Goal: Information Seeking & Learning: Find specific fact

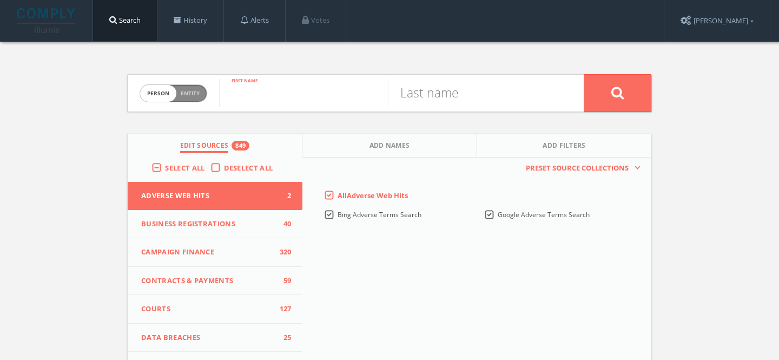
click at [327, 96] on input "text" at bounding box center [303, 93] width 169 height 28
type input "Clay"
paste input "[PERSON_NAME]"
drag, startPoint x: 490, startPoint y: 96, endPoint x: 328, endPoint y: 96, distance: 161.2
click at [328, 96] on form "Person Entity person [PERSON_NAME] First name [PERSON_NAME] [PERSON_NAME] Last …" at bounding box center [389, 93] width 525 height 38
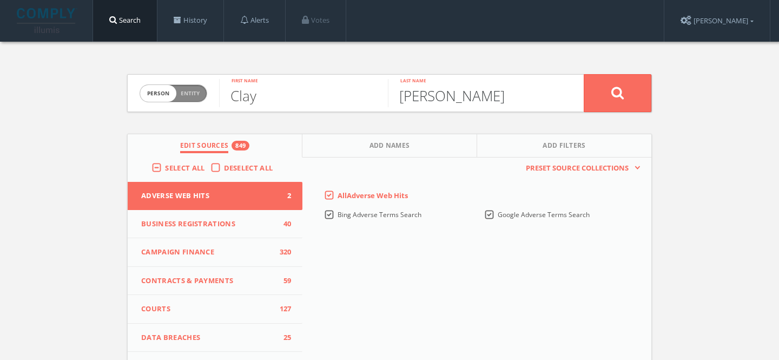
type input "[PERSON_NAME]"
click at [592, 93] on button at bounding box center [618, 93] width 68 height 38
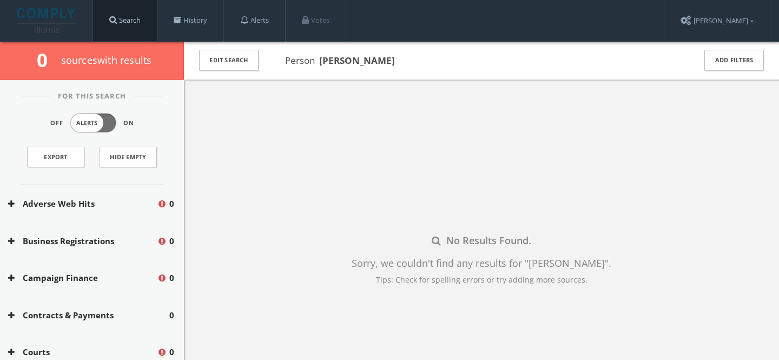
click at [132, 25] on link "Search" at bounding box center [125, 20] width 64 height 41
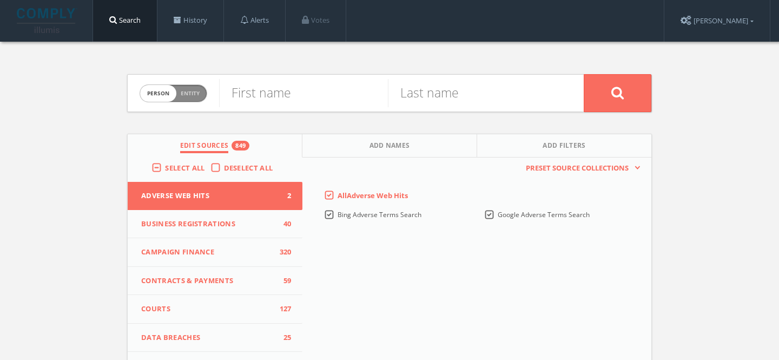
click at [192, 97] on span "Person Entity" at bounding box center [173, 93] width 67 height 17
checkbox input "true"
click at [287, 90] on input "text" at bounding box center [401, 93] width 365 height 28
paste input "NetSuite"
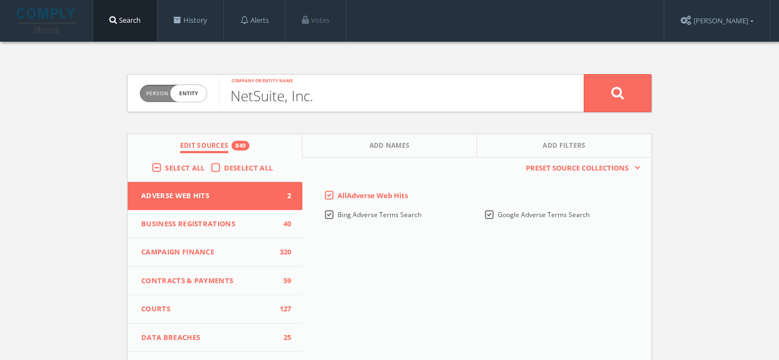
type input "NetSuite, Inc."
click at [584, 74] on button at bounding box center [618, 93] width 68 height 38
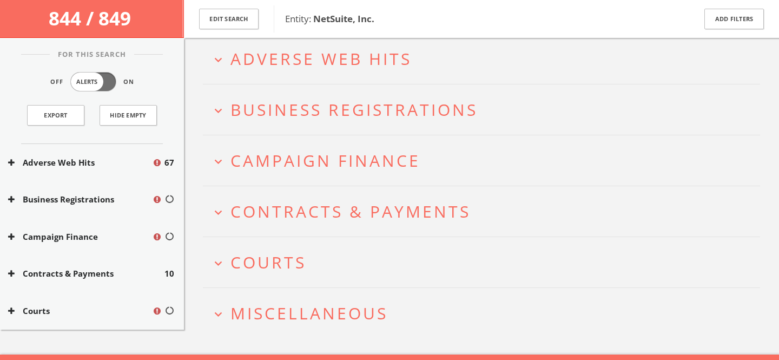
scroll to position [67, 0]
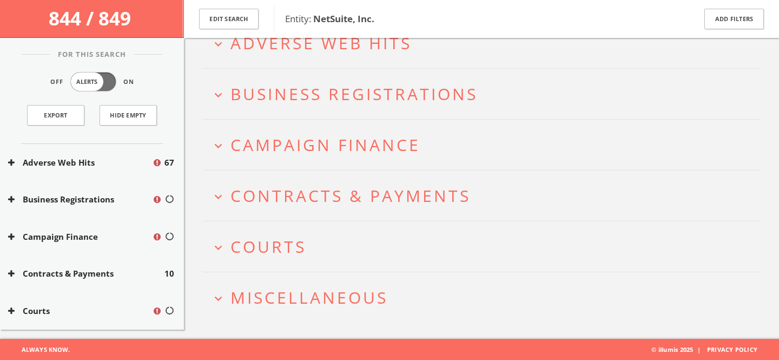
click at [275, 248] on span "Courts" at bounding box center [268, 246] width 76 height 22
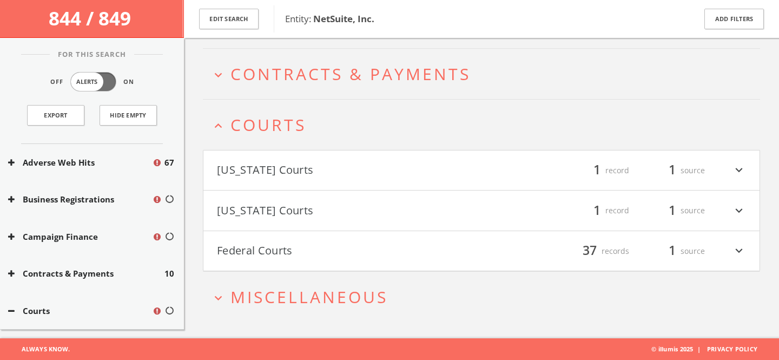
click at [275, 248] on button "Federal Courts" at bounding box center [349, 251] width 265 height 18
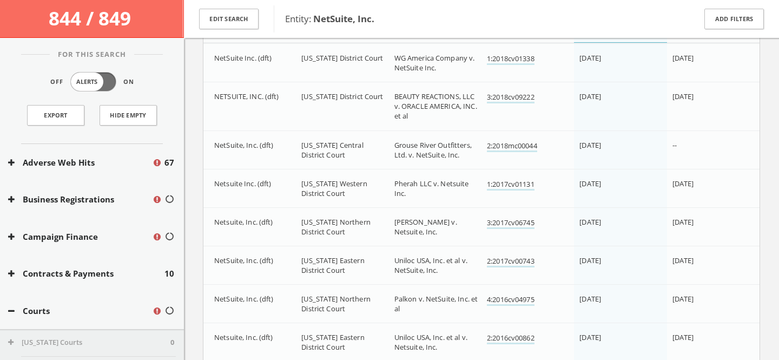
scroll to position [480, 0]
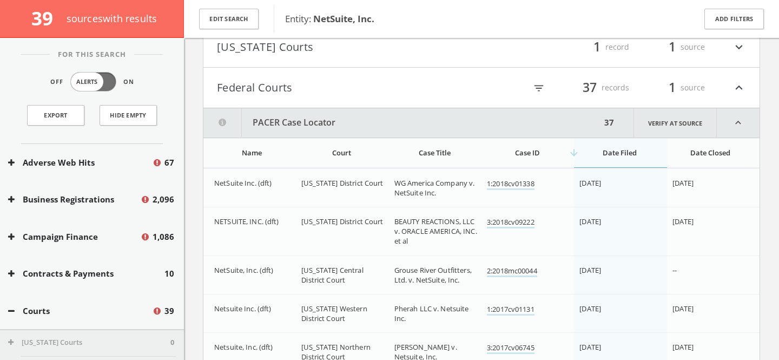
click at [276, 96] on button "Federal Courts" at bounding box center [349, 87] width 265 height 18
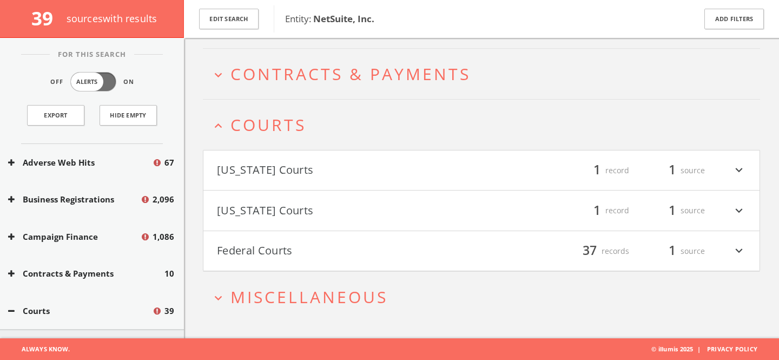
click at [280, 130] on span "Courts" at bounding box center [268, 125] width 76 height 22
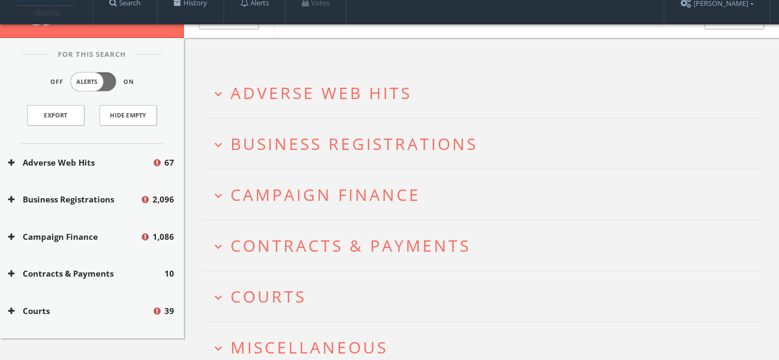
scroll to position [0, 0]
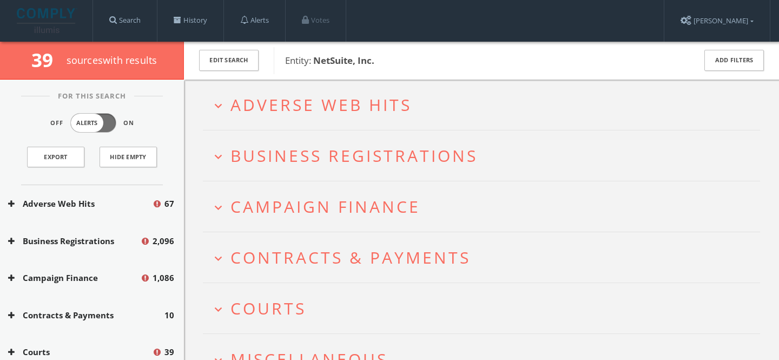
click at [314, 98] on span "Adverse Web Hits" at bounding box center [320, 105] width 181 height 22
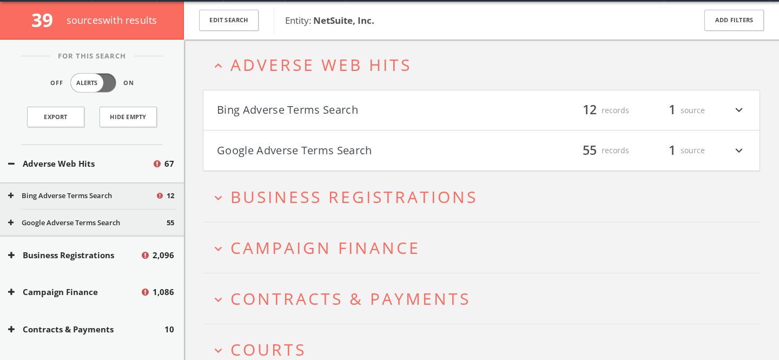
click at [334, 153] on button "Google Adverse Terms Search" at bounding box center [349, 150] width 265 height 18
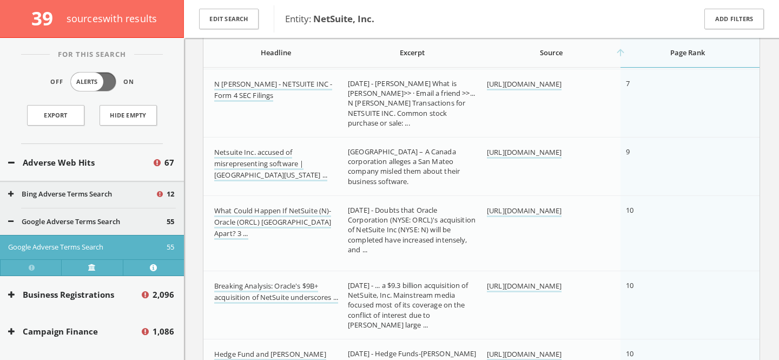
scroll to position [975, 0]
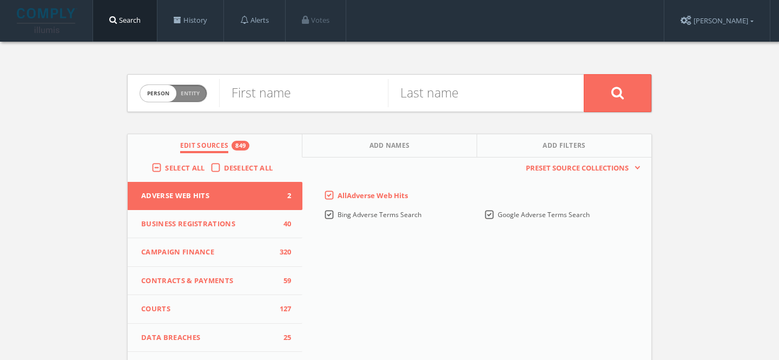
click at [193, 88] on span "Person Entity" at bounding box center [173, 93] width 67 height 17
checkbox input "true"
click at [269, 89] on input "text" at bounding box center [401, 93] width 365 height 28
paste input "Corporation"
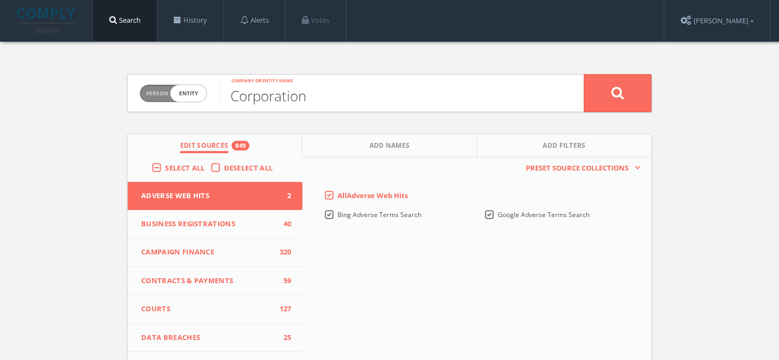
click at [228, 96] on input "Corporation" at bounding box center [401, 93] width 365 height 28
type input "Oracle Corporation"
click at [584, 74] on button at bounding box center [618, 93] width 68 height 38
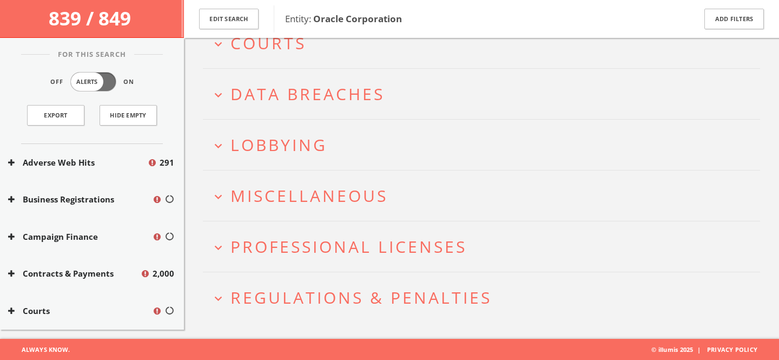
click at [314, 143] on span "Lobbying" at bounding box center [278, 145] width 97 height 22
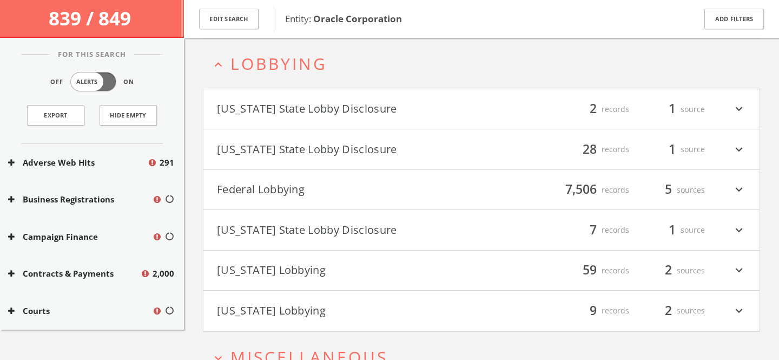
click at [315, 74] on span "Lobbying" at bounding box center [278, 63] width 97 height 22
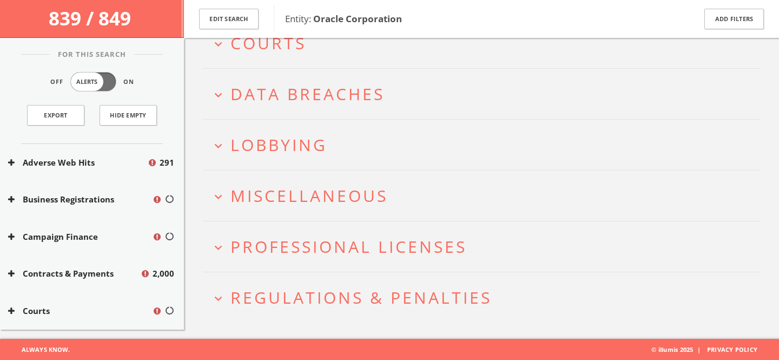
click at [329, 142] on button "expand_more Lobbying" at bounding box center [485, 145] width 549 height 18
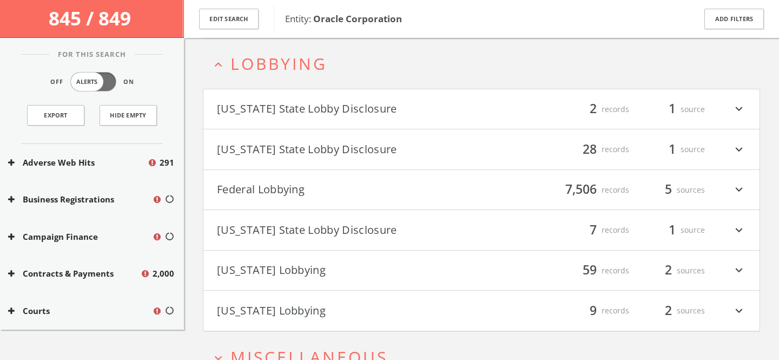
click at [273, 68] on span "Lobbying" at bounding box center [278, 63] width 97 height 22
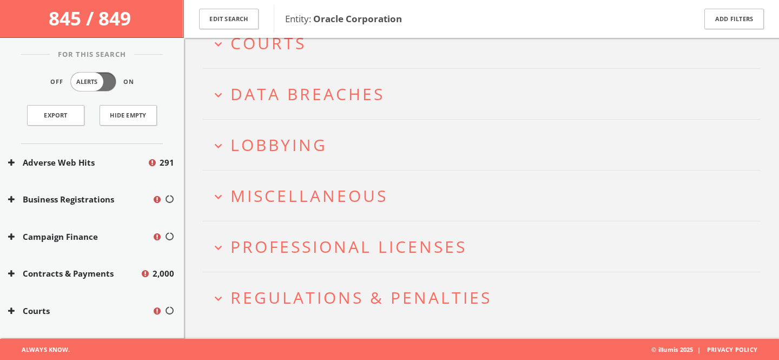
click at [303, 196] on span "Miscellaneous" at bounding box center [308, 195] width 157 height 22
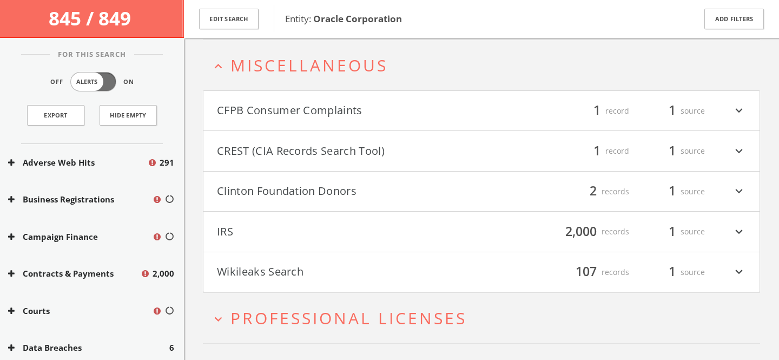
scroll to position [402, 0]
click at [285, 69] on span "Miscellaneous" at bounding box center [308, 63] width 157 height 22
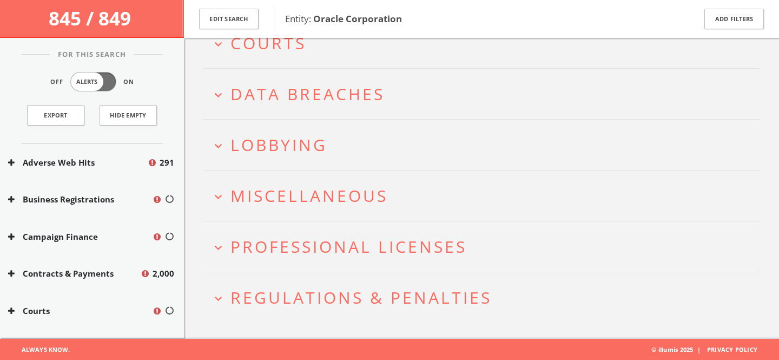
click at [326, 247] on span "Professional Licenses" at bounding box center [348, 246] width 236 height 22
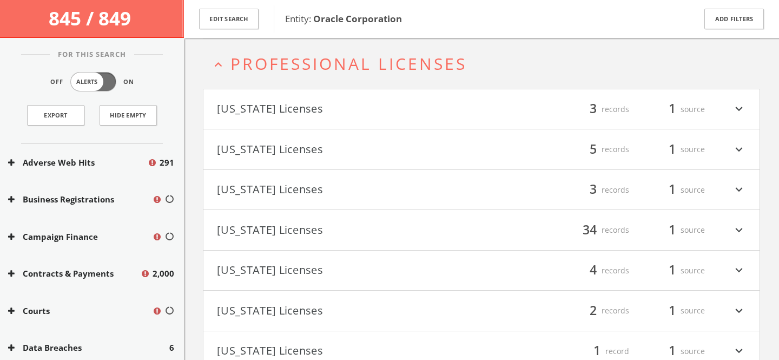
click at [281, 71] on span "Professional Licenses" at bounding box center [348, 63] width 236 height 22
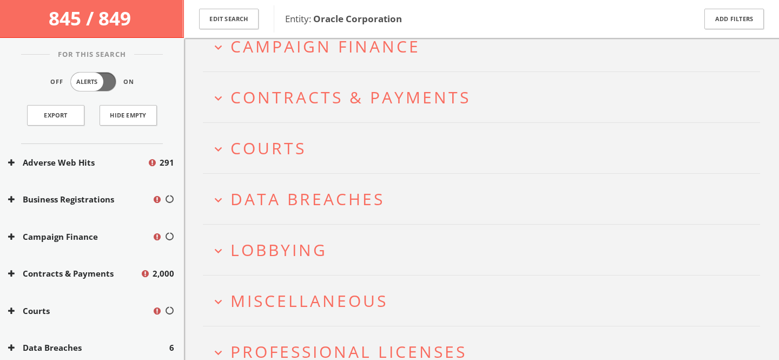
click at [287, 195] on span "Data Breaches" at bounding box center [307, 199] width 154 height 22
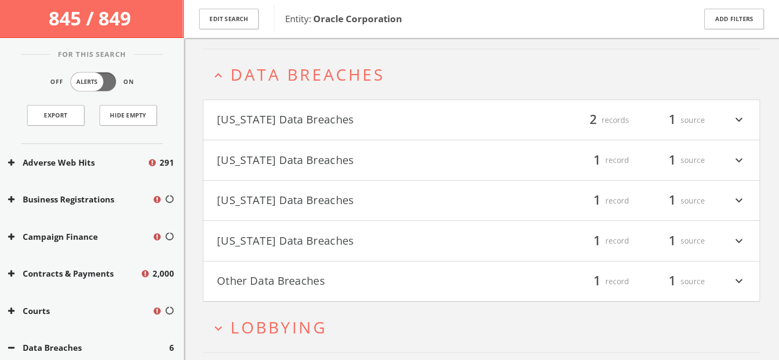
scroll to position [301, 0]
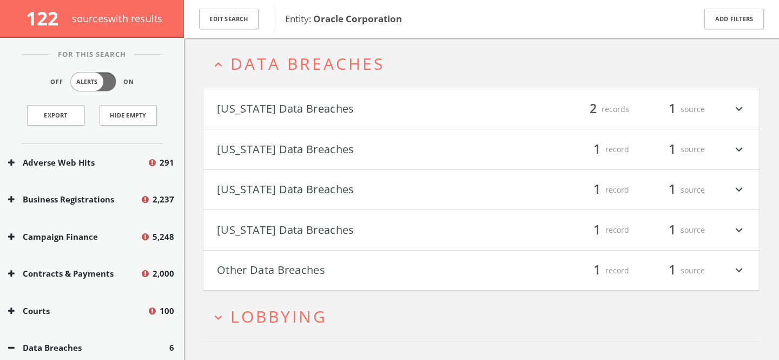
click at [279, 114] on button "California Data Breaches" at bounding box center [349, 109] width 265 height 18
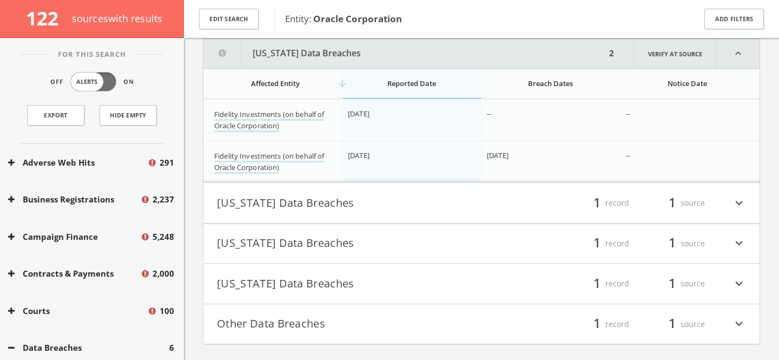
click at [347, 201] on button "Connecticut Data Breaches" at bounding box center [349, 203] width 265 height 18
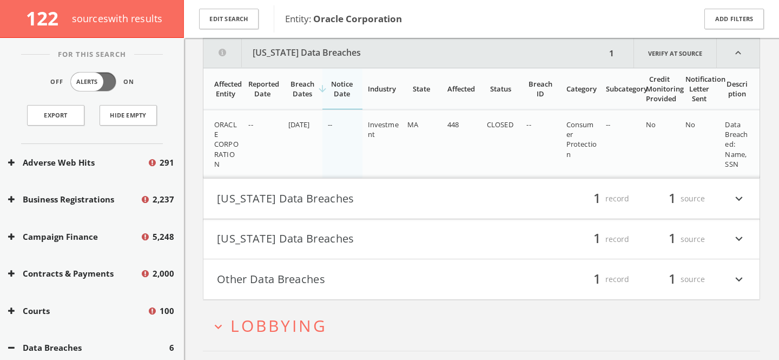
click at [388, 201] on button "Maine Data Breaches" at bounding box center [349, 198] width 265 height 18
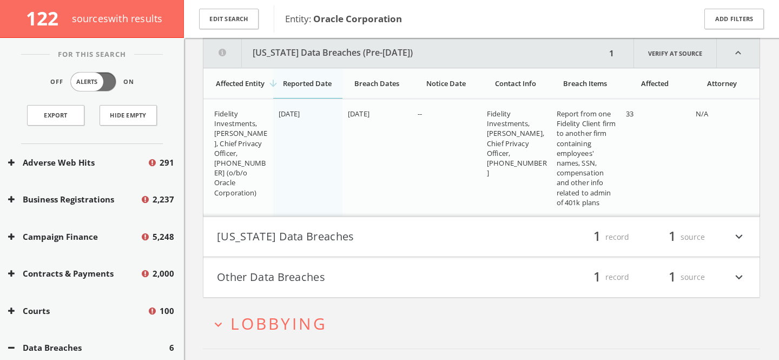
click at [402, 233] on button "New Hampshire Data Breaches" at bounding box center [349, 237] width 265 height 18
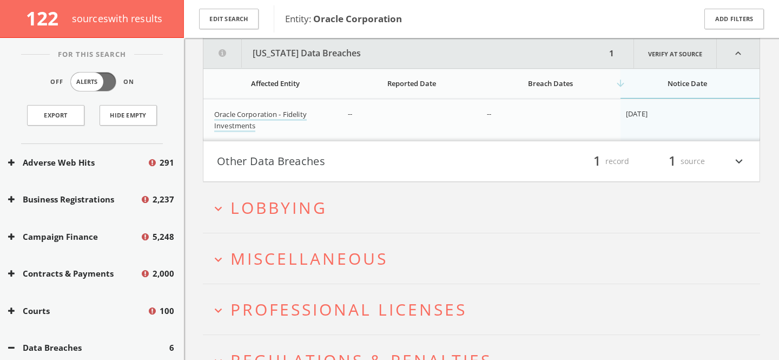
click at [388, 163] on button "Other Data Breaches" at bounding box center [349, 161] width 265 height 18
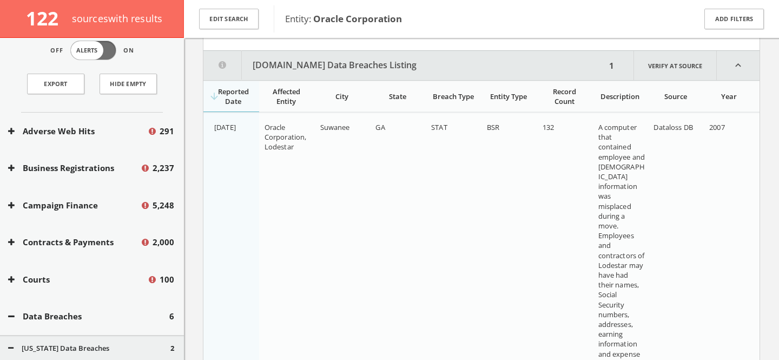
scroll to position [41, 0]
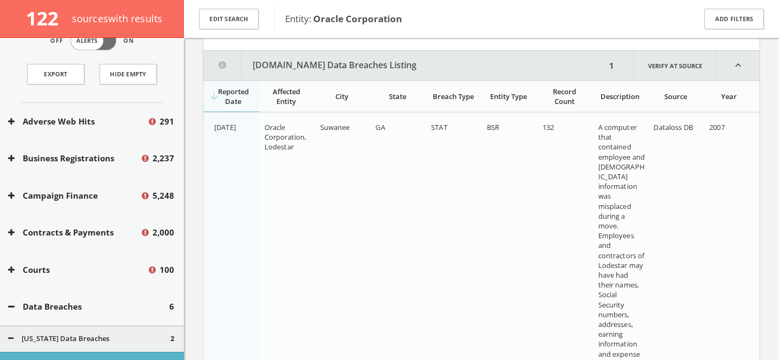
click at [59, 300] on div "Data Breaches 6" at bounding box center [92, 306] width 184 height 37
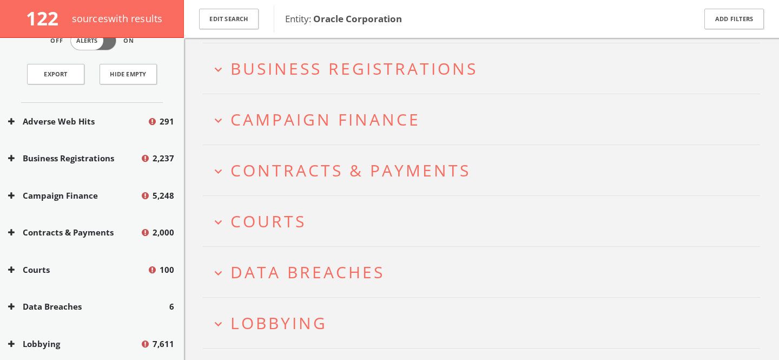
scroll to position [91, 0]
click at [304, 122] on span "Campaign Finance" at bounding box center [325, 121] width 190 height 22
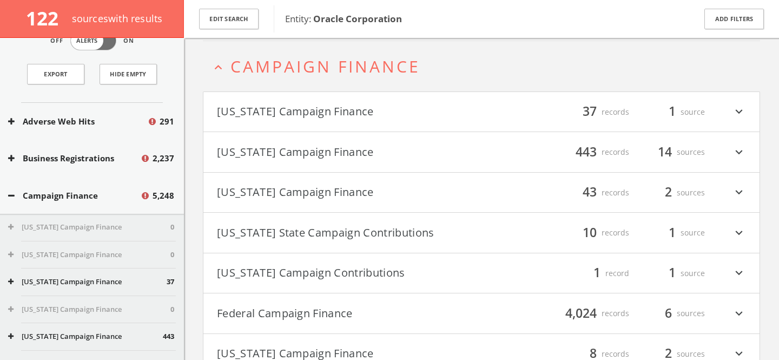
scroll to position [148, 0]
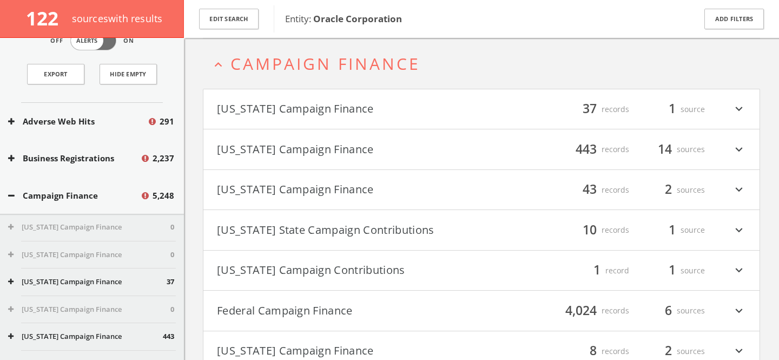
click at [369, 308] on button "Federal Campaign Finance" at bounding box center [349, 310] width 265 height 18
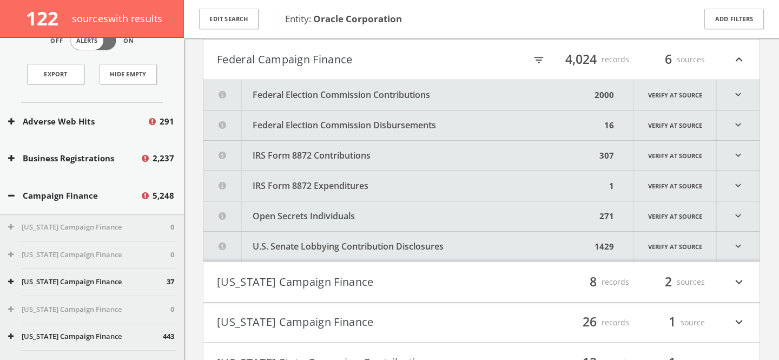
scroll to position [400, 0]
click at [537, 57] on icon "filter_list" at bounding box center [539, 59] width 12 height 12
type input "Obama"
click at [334, 66] on button "Federal Campaign Finance" at bounding box center [304, 58] width 174 height 18
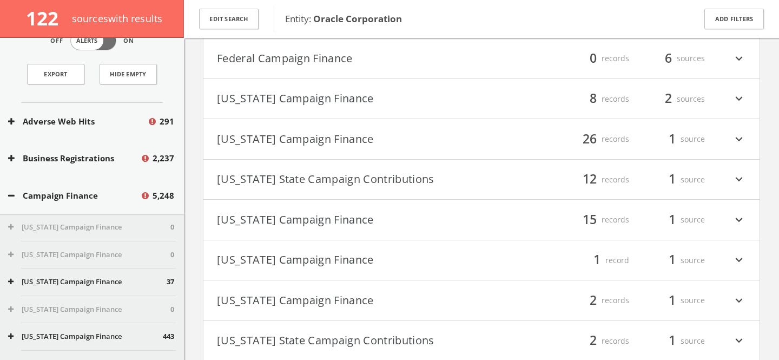
click at [361, 100] on button "Florida Campaign Finance" at bounding box center [349, 99] width 265 height 18
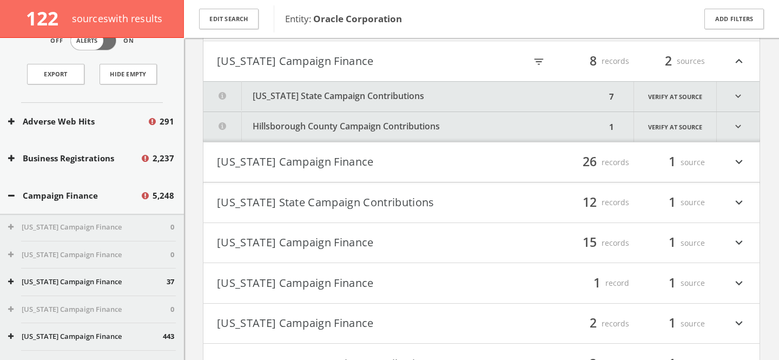
scroll to position [440, 0]
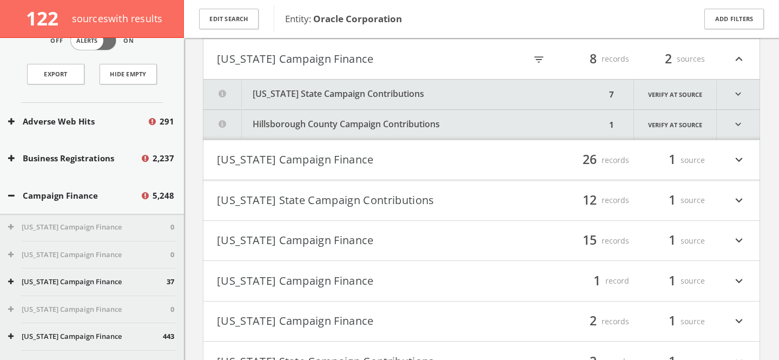
click at [533, 58] on icon "filter_list" at bounding box center [539, 60] width 12 height 12
type input "Obama"
click at [362, 63] on button "Florida Campaign Finance" at bounding box center [304, 59] width 174 height 18
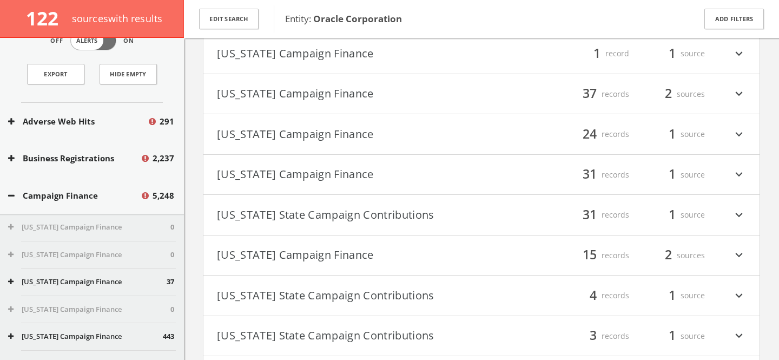
scroll to position [1047, 0]
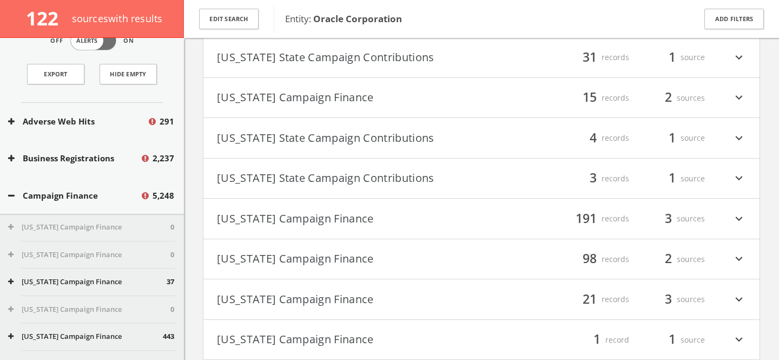
click at [448, 217] on button "Texas Campaign Finance" at bounding box center [349, 218] width 265 height 18
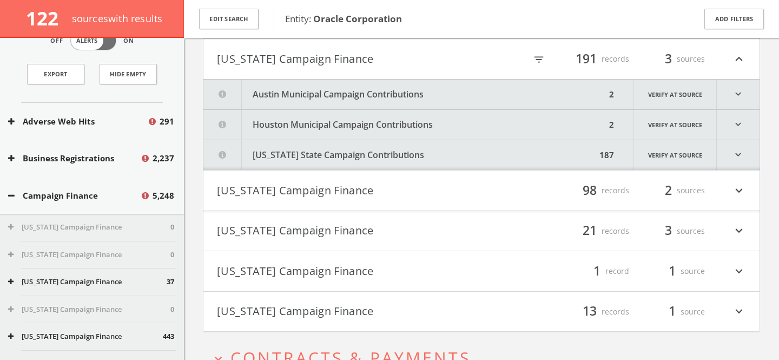
scroll to position [1368, 0]
click at [538, 57] on icon "filter_list" at bounding box center [539, 59] width 12 height 12
type input "Obama"
click at [484, 62] on input "Obama" at bounding box center [476, 59] width 122 height 17
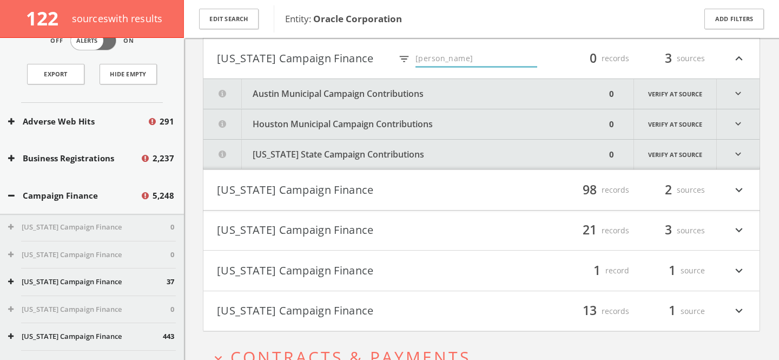
type input "trump"
click at [283, 62] on button "Texas Campaign Finance" at bounding box center [304, 58] width 174 height 18
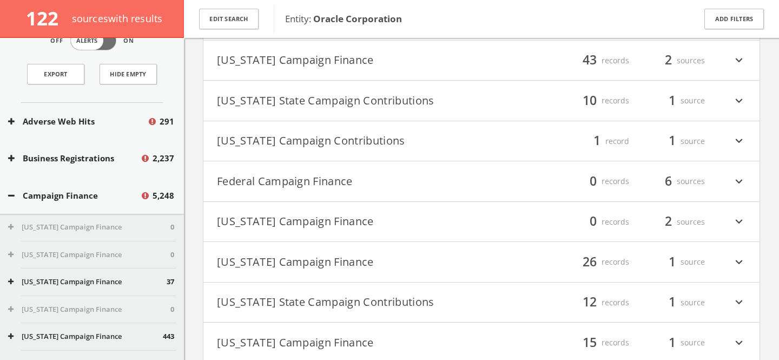
click at [379, 181] on button "Federal Campaign Finance" at bounding box center [349, 181] width 265 height 18
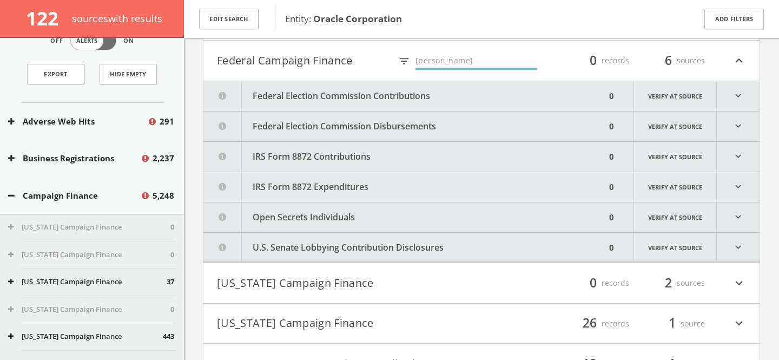
scroll to position [400, 0]
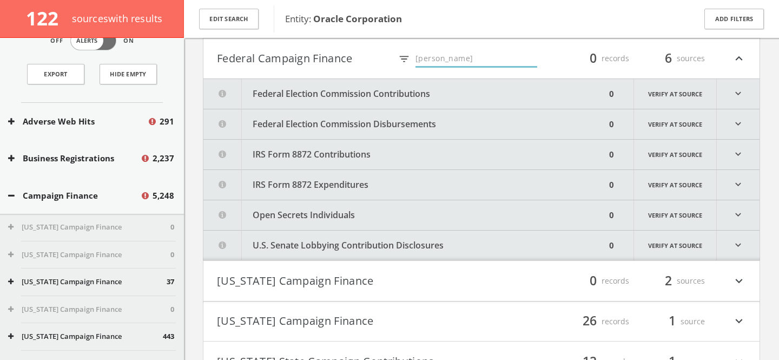
click at [442, 60] on input "Obama" at bounding box center [476, 59] width 122 height 17
type input "Trump"
click at [319, 90] on button "Federal Election Commission Contributions" at bounding box center [402, 94] width 398 height 30
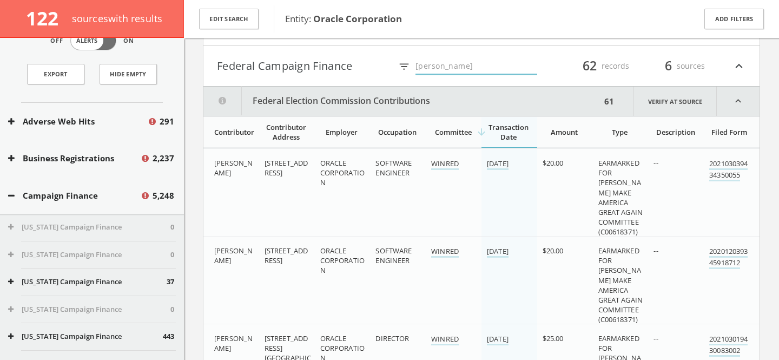
scroll to position [379, 0]
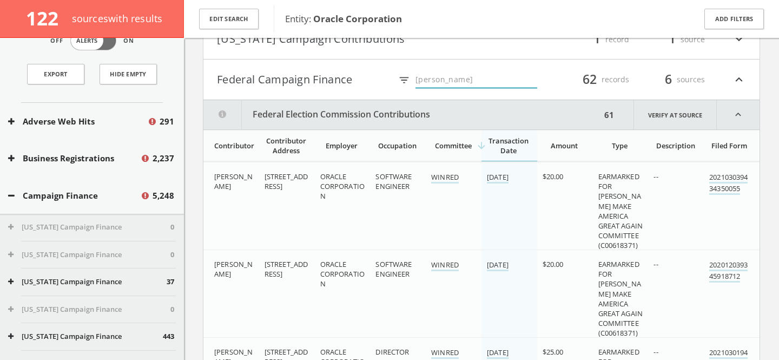
click at [333, 87] on button "Federal Campaign Finance" at bounding box center [304, 79] width 174 height 18
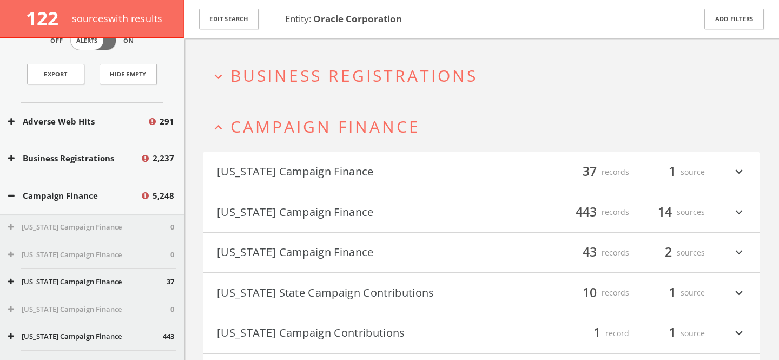
scroll to position [77, 0]
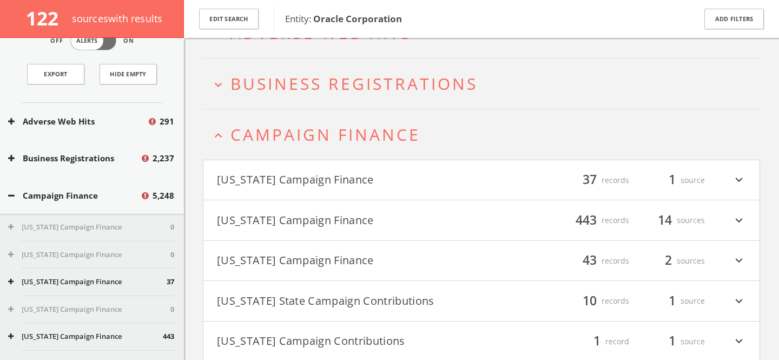
click at [325, 140] on span "Campaign Finance" at bounding box center [325, 134] width 190 height 22
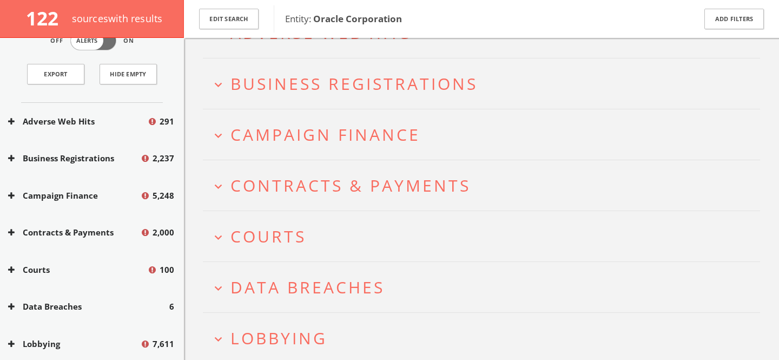
scroll to position [0, 0]
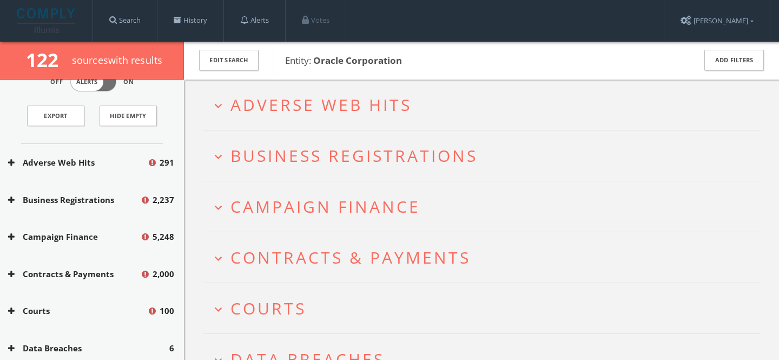
click at [324, 106] on span "Adverse Web Hits" at bounding box center [320, 105] width 181 height 22
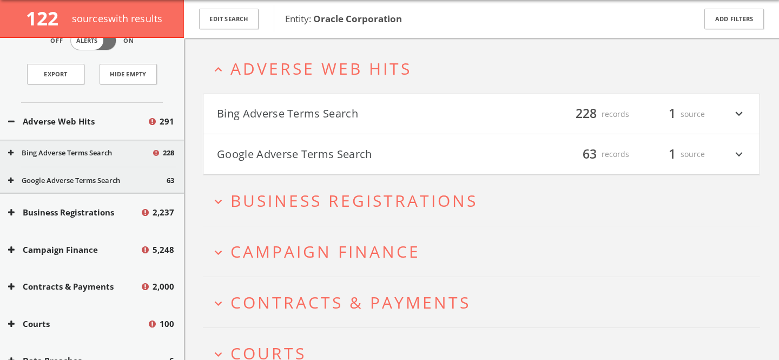
click at [376, 154] on button "Google Adverse Terms Search" at bounding box center [349, 154] width 265 height 18
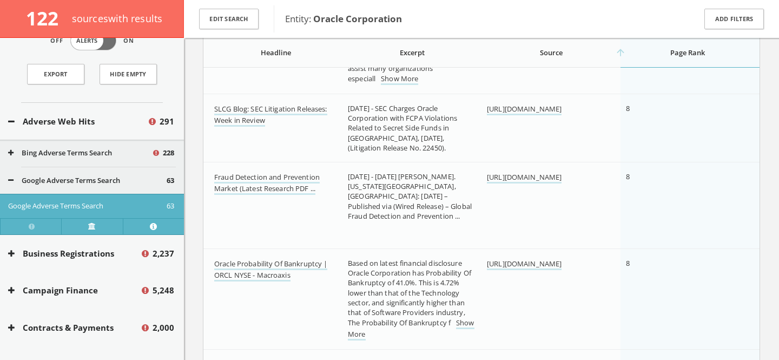
scroll to position [504, 0]
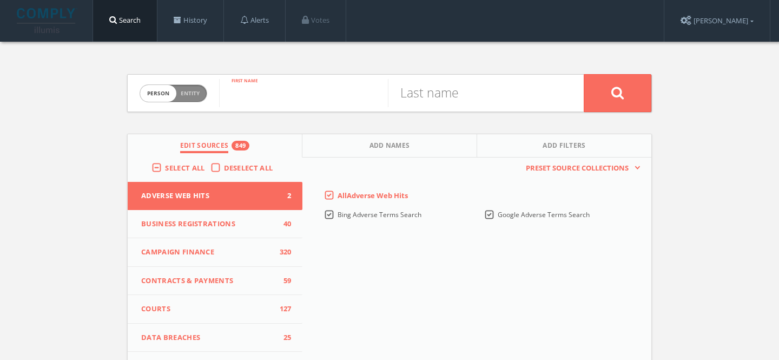
click at [245, 95] on input "text" at bounding box center [303, 93] width 169 height 28
type input "Larry"
type input "E"
paste input "Ellison"
type input "Ellison"
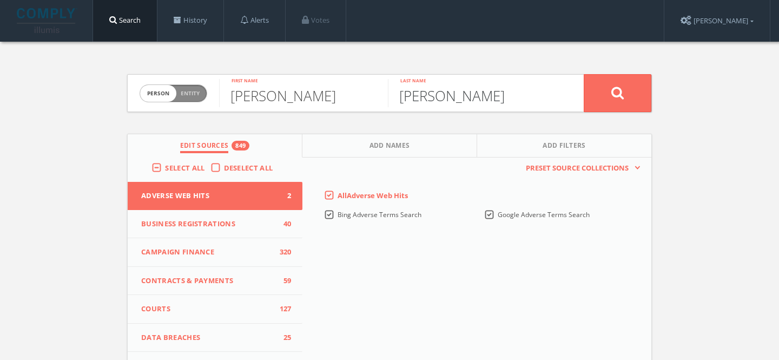
click at [584, 74] on button at bounding box center [618, 93] width 68 height 38
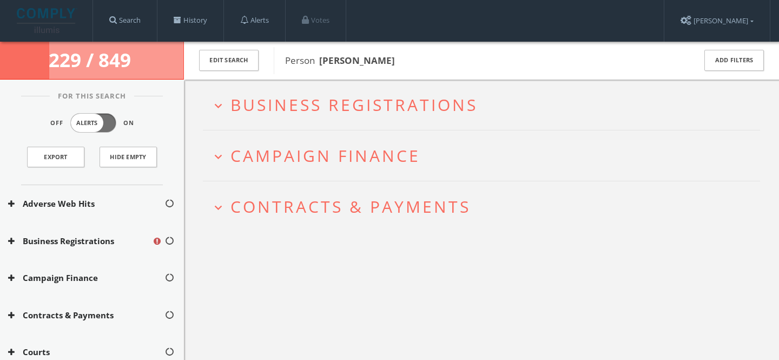
click at [397, 154] on span "Campaign Finance" at bounding box center [325, 155] width 190 height 22
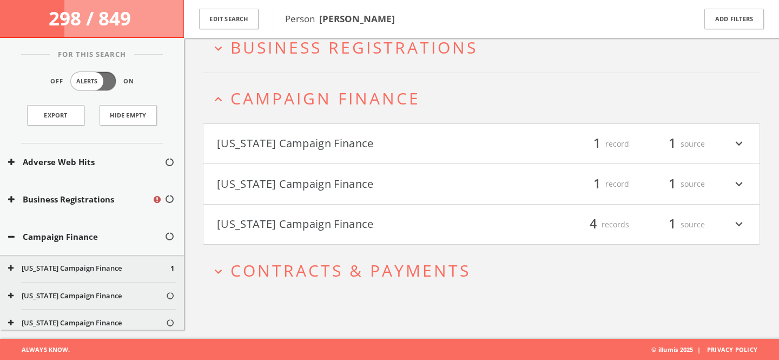
click at [359, 138] on button "Alabama Campaign Finance" at bounding box center [349, 144] width 265 height 18
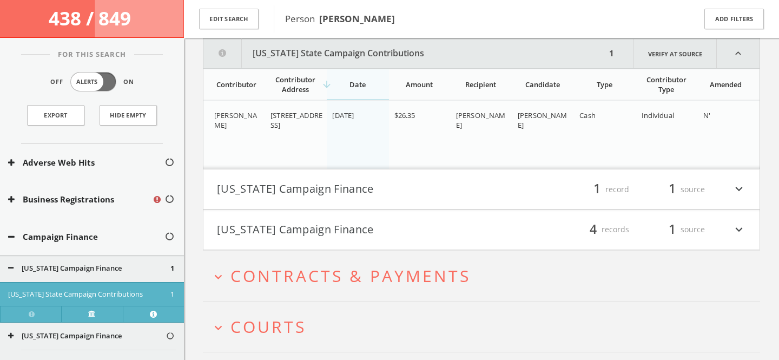
click at [389, 192] on button "California Campaign Finance" at bounding box center [349, 189] width 265 height 18
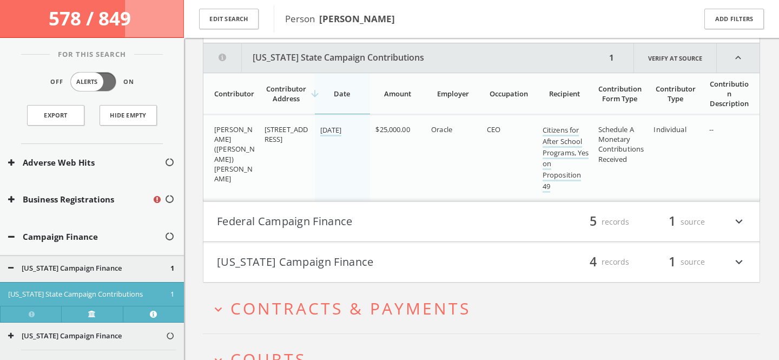
scroll to position [359, 0]
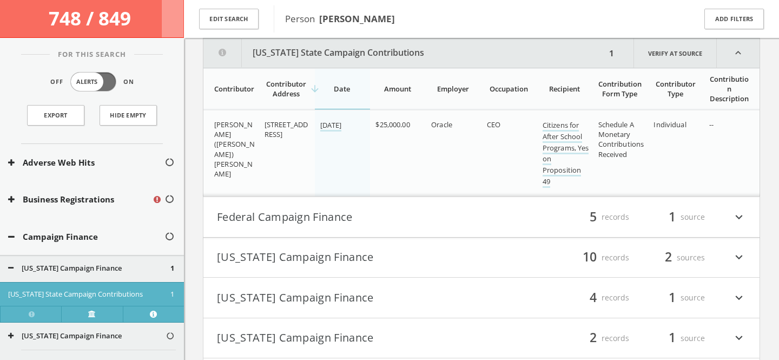
click at [411, 226] on button "Federal Campaign Finance" at bounding box center [349, 217] width 265 height 18
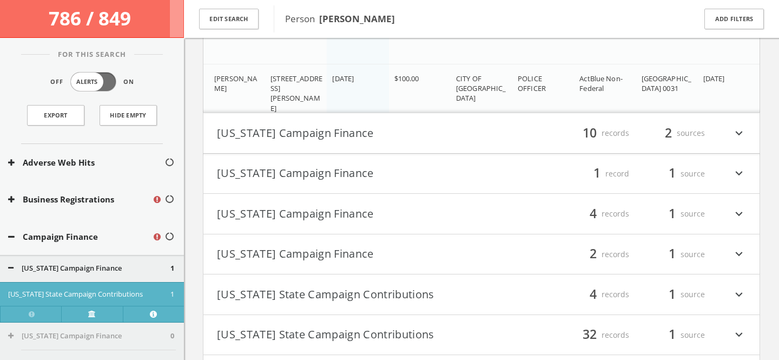
scroll to position [862, 0]
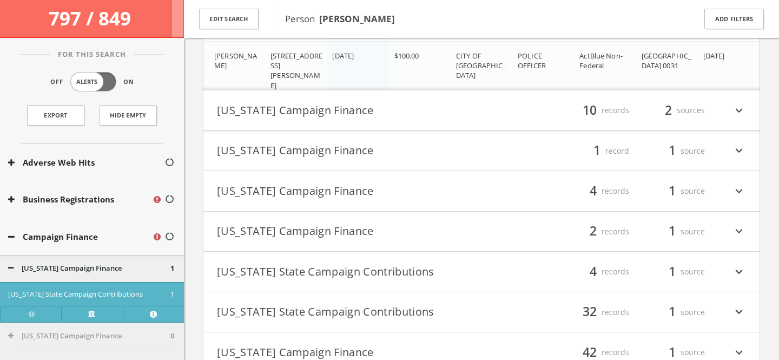
click at [28, 264] on button "Alabama Campaign Finance" at bounding box center [89, 268] width 162 height 11
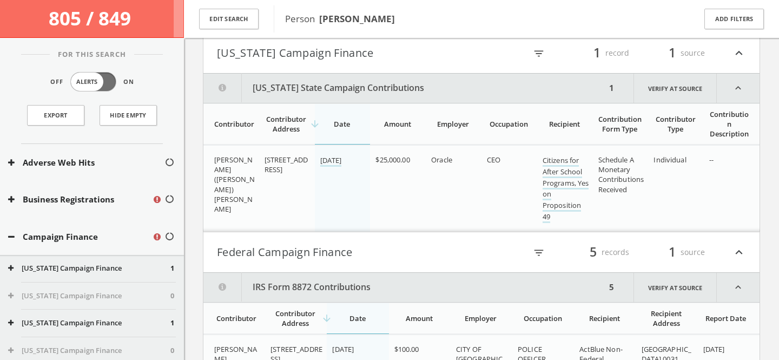
scroll to position [215, 0]
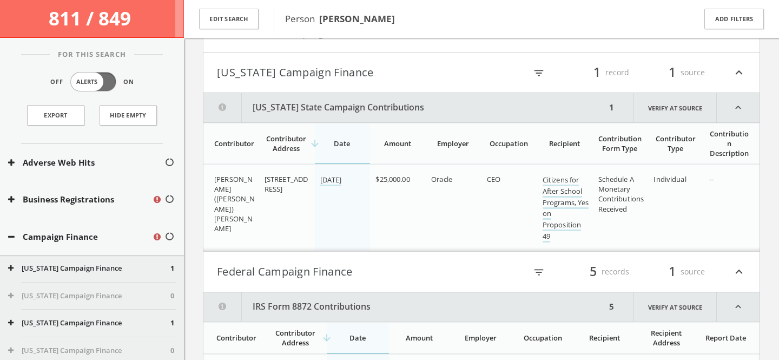
click at [280, 269] on button "Federal Campaign Finance" at bounding box center [349, 271] width 265 height 18
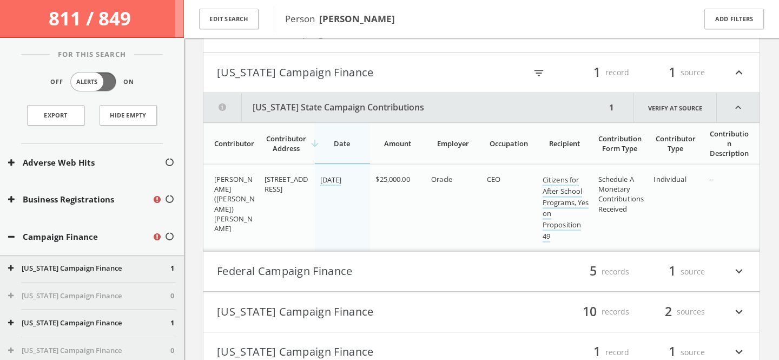
click at [280, 72] on button "California Campaign Finance" at bounding box center [349, 72] width 265 height 18
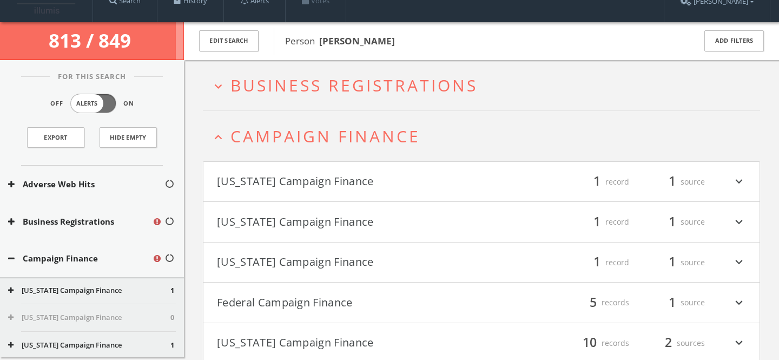
scroll to position [0, 0]
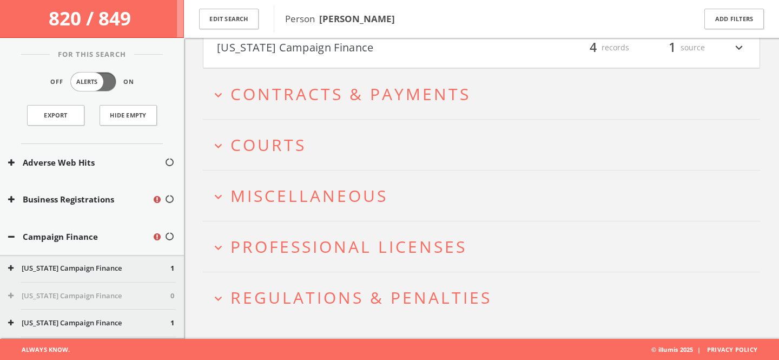
click at [273, 138] on span "Courts" at bounding box center [268, 145] width 76 height 22
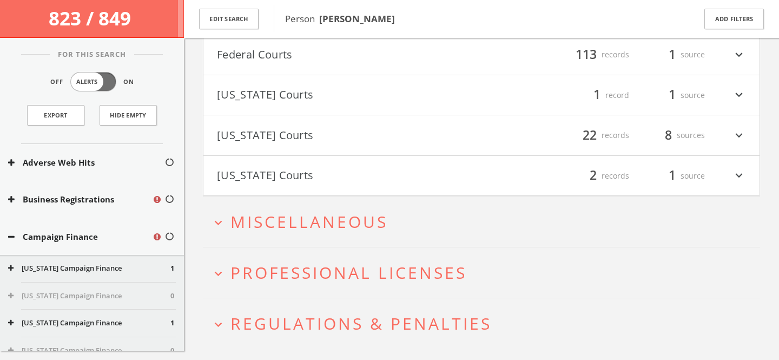
scroll to position [1097, 0]
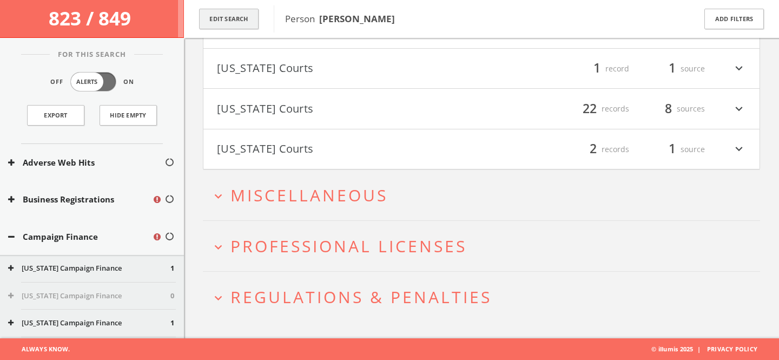
click at [226, 17] on button "Edit Search" at bounding box center [229, 19] width 60 height 21
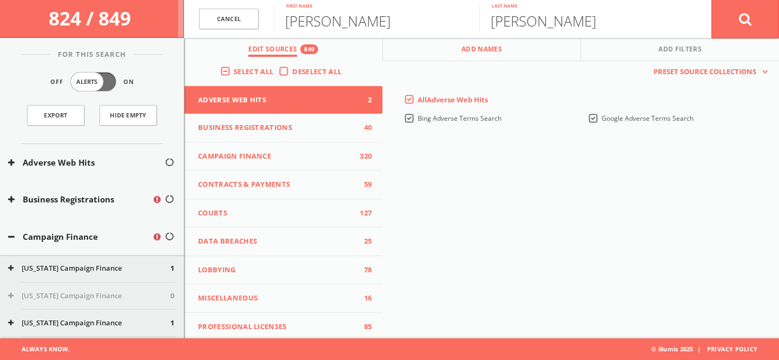
click at [445, 48] on button "Add Names" at bounding box center [482, 49] width 199 height 23
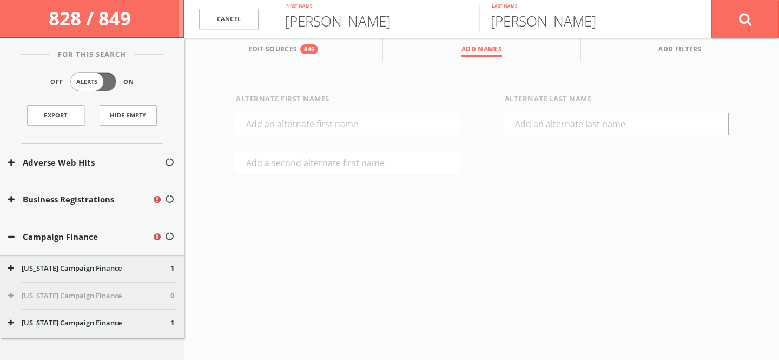
click at [332, 120] on input "text" at bounding box center [348, 124] width 226 height 23
type input "Lawrence"
click at [722, 22] on button at bounding box center [745, 18] width 68 height 39
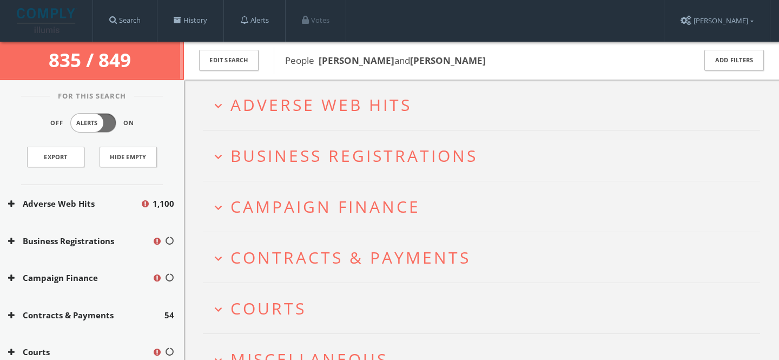
click at [397, 104] on span "Adverse Web Hits" at bounding box center [320, 105] width 181 height 22
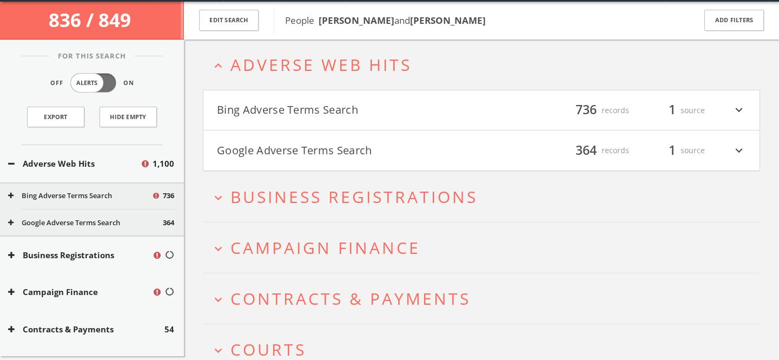
scroll to position [42, 0]
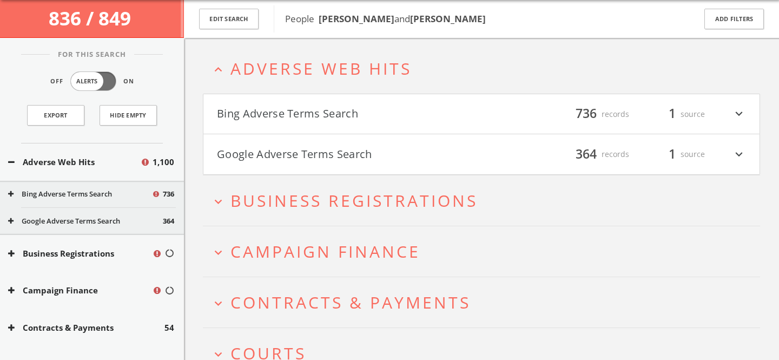
click at [387, 71] on span "Adverse Web Hits" at bounding box center [320, 68] width 181 height 22
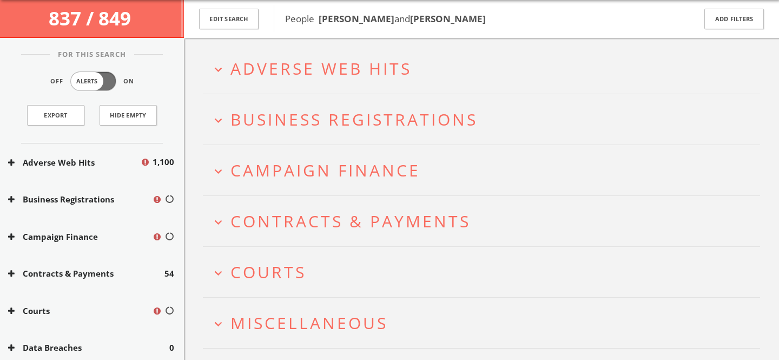
click at [372, 166] on span "Campaign Finance" at bounding box center [325, 170] width 190 height 22
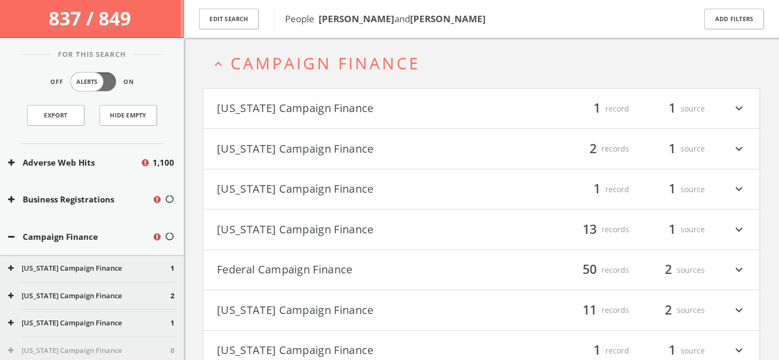
click at [427, 267] on button "Federal Campaign Finance" at bounding box center [349, 270] width 265 height 18
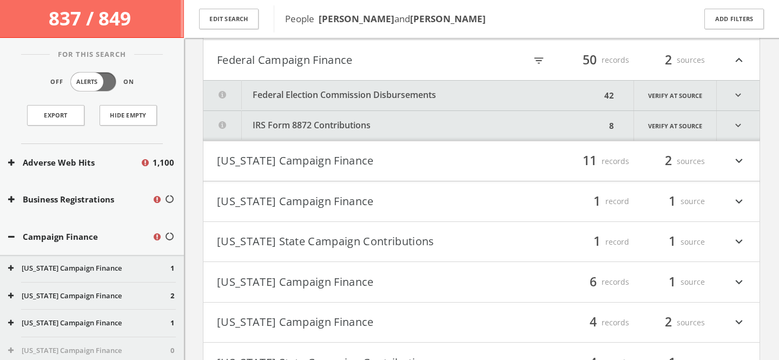
scroll to position [360, 0]
click at [538, 57] on icon "filter_list" at bounding box center [539, 59] width 12 height 12
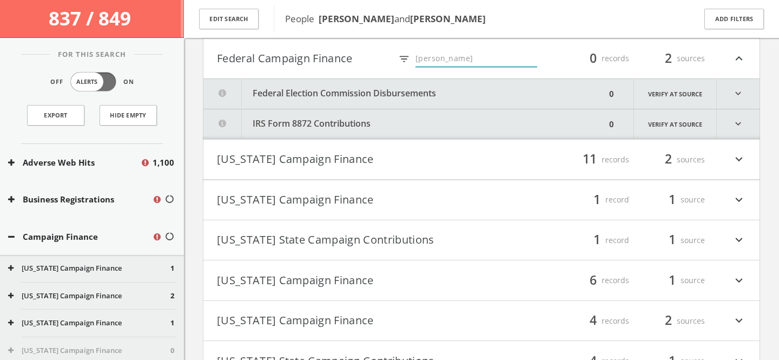
click at [463, 60] on input "Obama" at bounding box center [476, 59] width 122 height 17
type input "Trump"
click at [318, 58] on button "Federal Campaign Finance" at bounding box center [304, 58] width 174 height 18
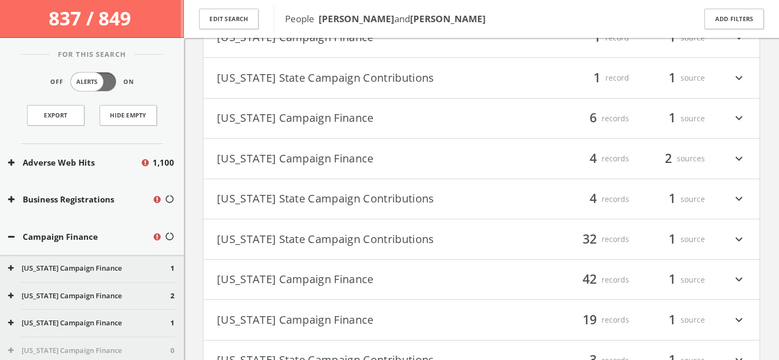
scroll to position [474, 0]
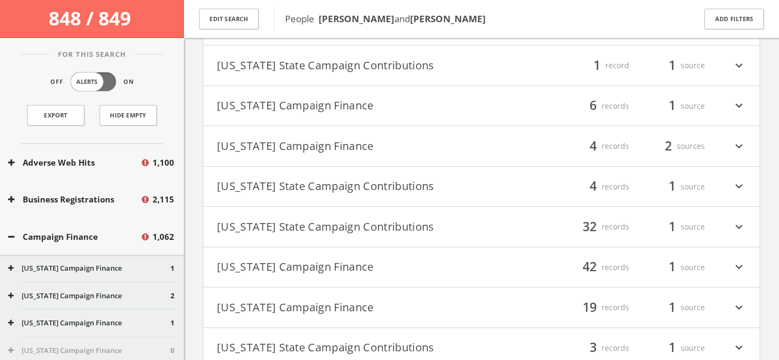
click at [85, 233] on button "Campaign Finance" at bounding box center [74, 236] width 132 height 12
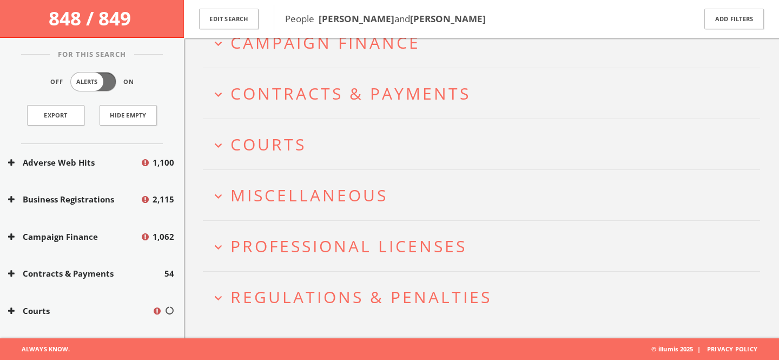
scroll to position [169, 0]
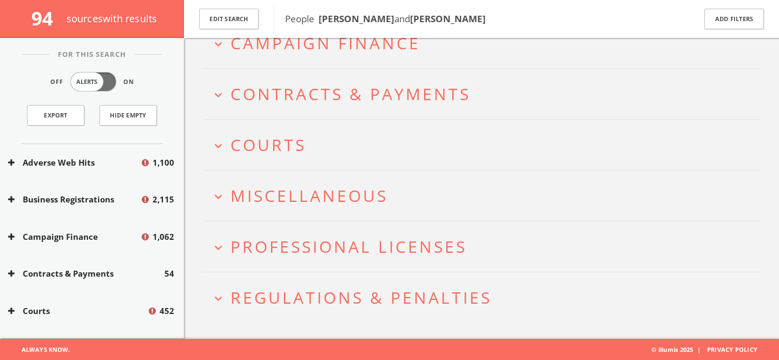
click at [324, 208] on h2 "expand_more Miscellaneous" at bounding box center [481, 195] width 557 height 50
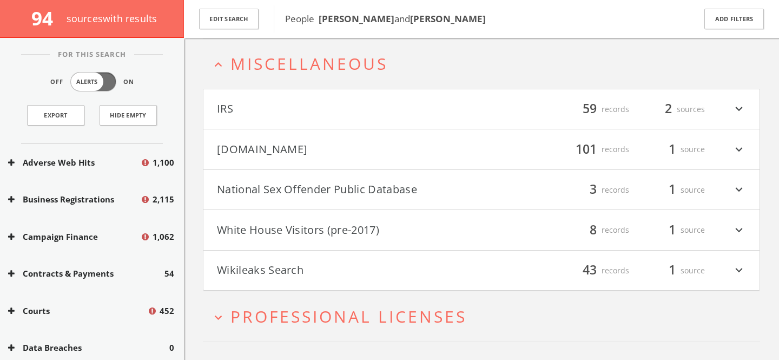
click at [326, 229] on button "White House Visitors (pre-2017)" at bounding box center [349, 230] width 265 height 18
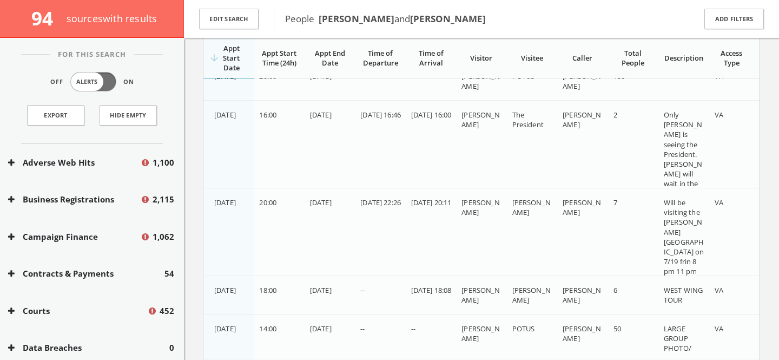
scroll to position [704, 0]
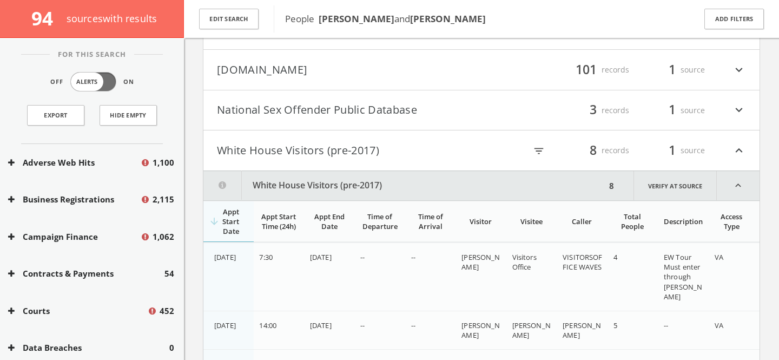
click at [390, 146] on button "White House Visitors (pre-2017)" at bounding box center [349, 150] width 265 height 18
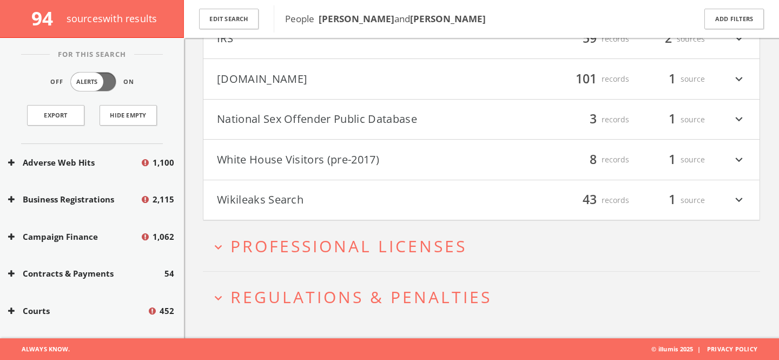
click at [358, 125] on button "National Sex Offender Public Database" at bounding box center [349, 119] width 265 height 18
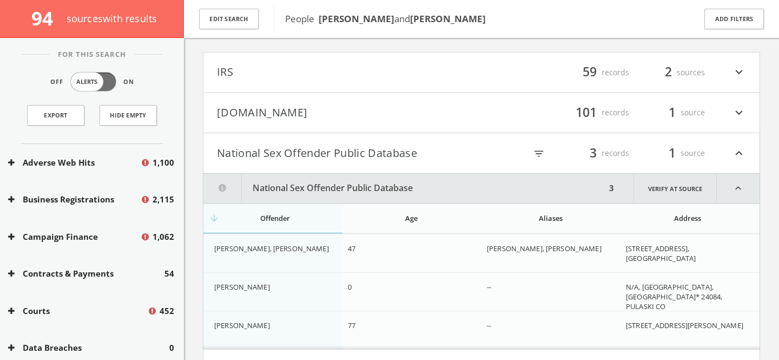
scroll to position [331, 0]
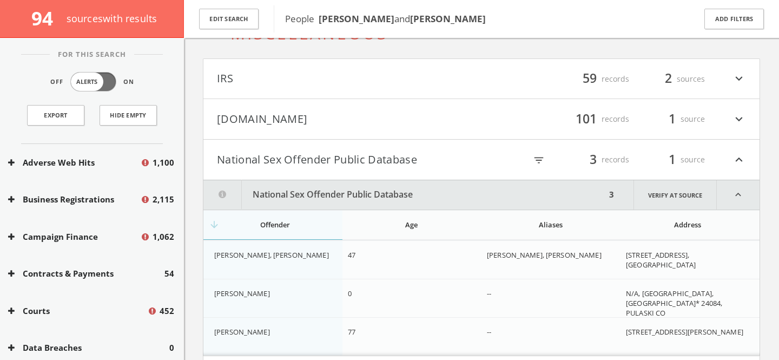
click at [361, 159] on button "National Sex Offender Public Database" at bounding box center [349, 159] width 265 height 18
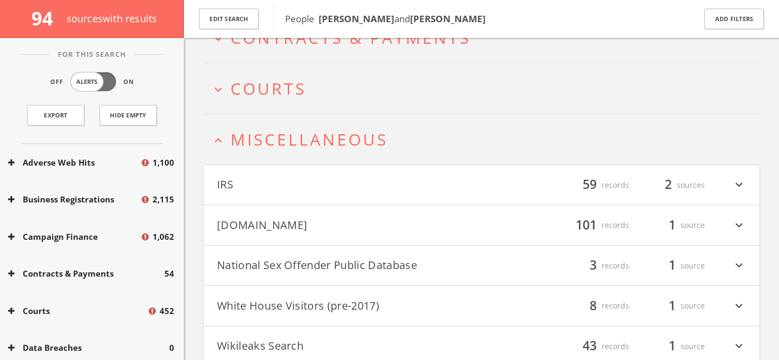
click at [302, 129] on span "Miscellaneous" at bounding box center [308, 139] width 157 height 22
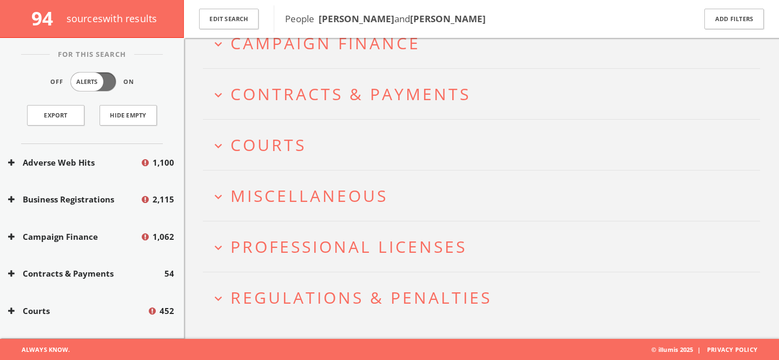
click at [287, 149] on span "Courts" at bounding box center [268, 145] width 76 height 22
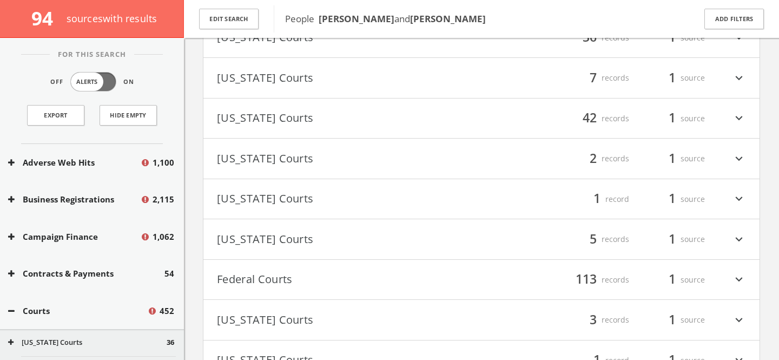
click at [325, 279] on button "Federal Courts" at bounding box center [349, 279] width 265 height 18
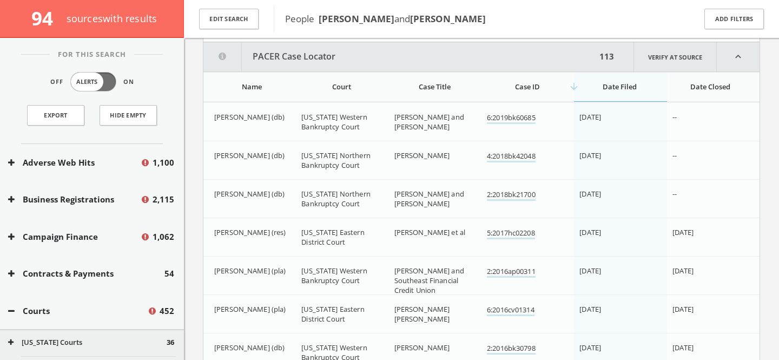
scroll to position [583, 0]
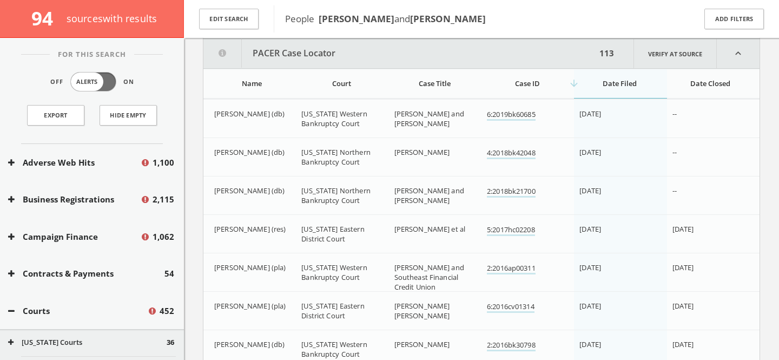
click at [242, 84] on div "Name" at bounding box center [251, 83] width 75 height 10
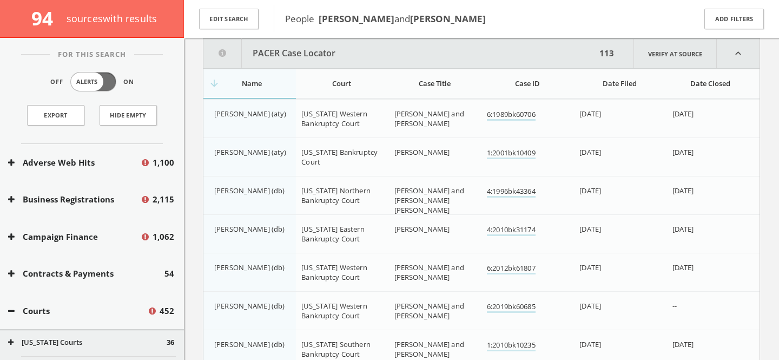
click at [242, 84] on div "arrow_downward Name" at bounding box center [251, 83] width 75 height 10
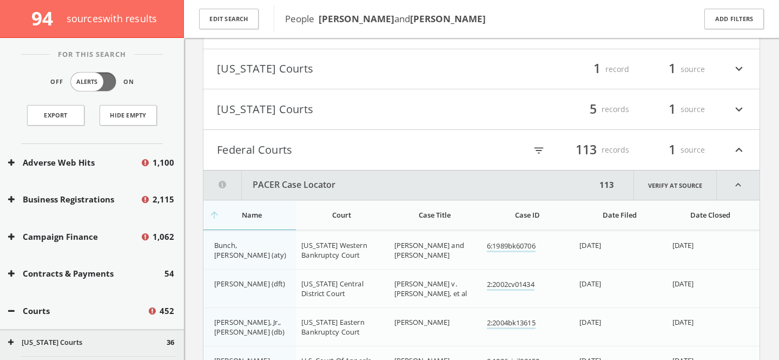
scroll to position [450, 0]
click at [281, 151] on button "Federal Courts" at bounding box center [349, 151] width 265 height 18
